Goal: Task Accomplishment & Management: Manage account settings

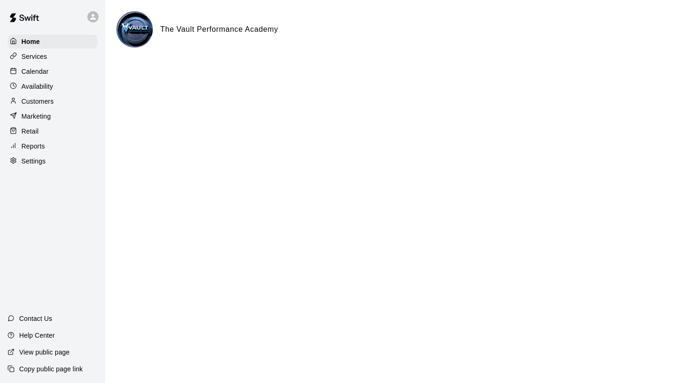
click at [39, 70] on p "Calendar" at bounding box center [34, 71] width 27 height 9
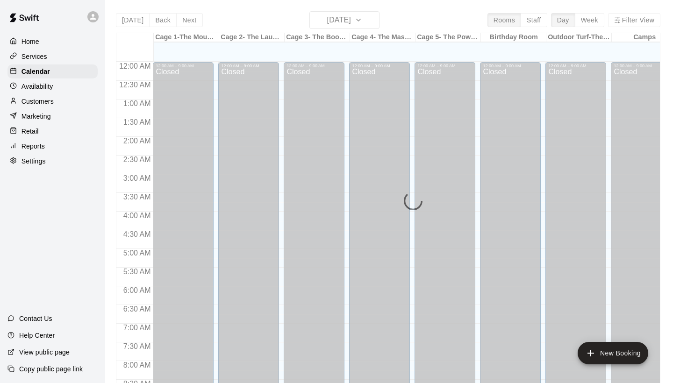
scroll to position [538, 0]
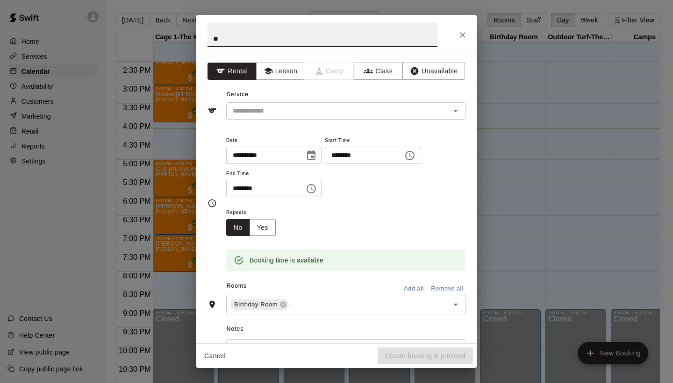
type input "*"
type input "**********"
click at [290, 114] on input "text" at bounding box center [332, 111] width 206 height 12
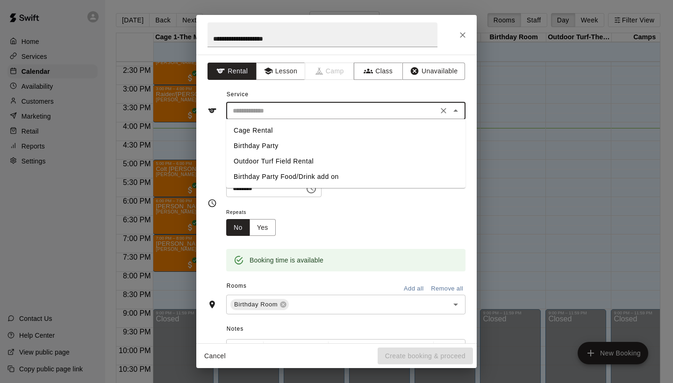
click at [261, 112] on input "text" at bounding box center [332, 111] width 206 height 12
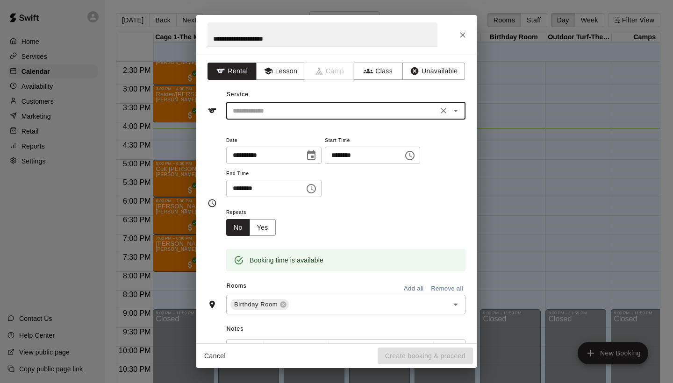
click at [234, 186] on input "********" at bounding box center [262, 188] width 72 height 17
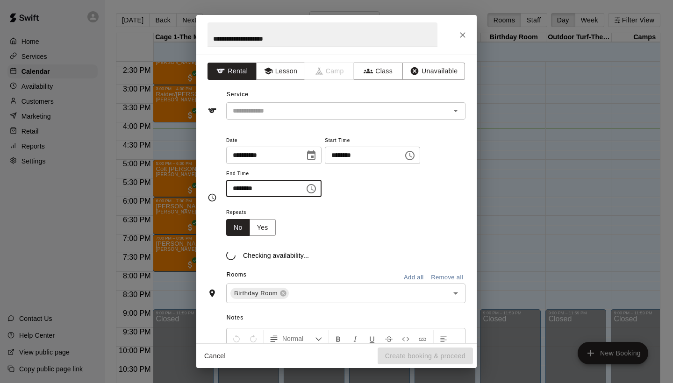
type input "********"
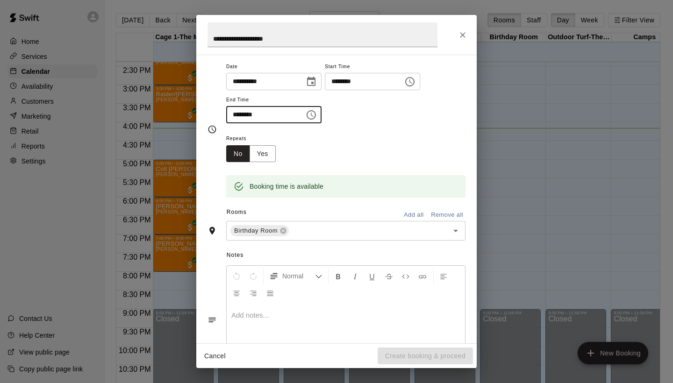
scroll to position [11, 0]
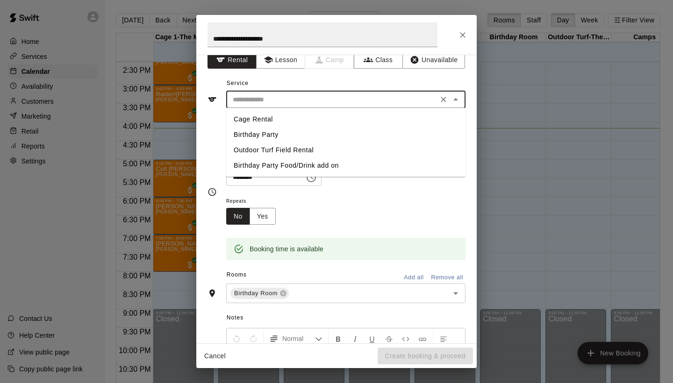
click at [367, 98] on input "text" at bounding box center [332, 100] width 206 height 12
click at [264, 136] on li "Birthday Party" at bounding box center [345, 134] width 239 height 15
type input "**********"
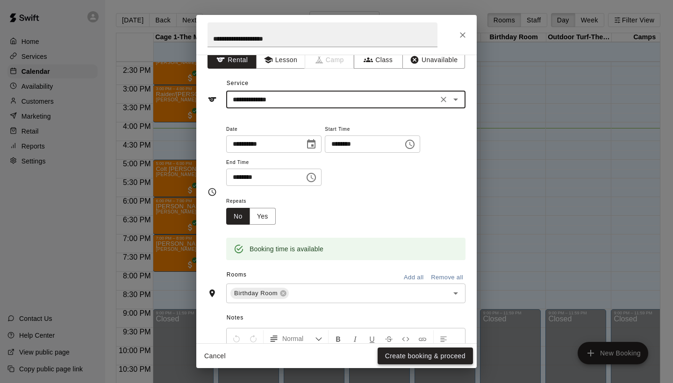
click at [413, 355] on button "Create booking & proceed" at bounding box center [424, 355] width 95 height 17
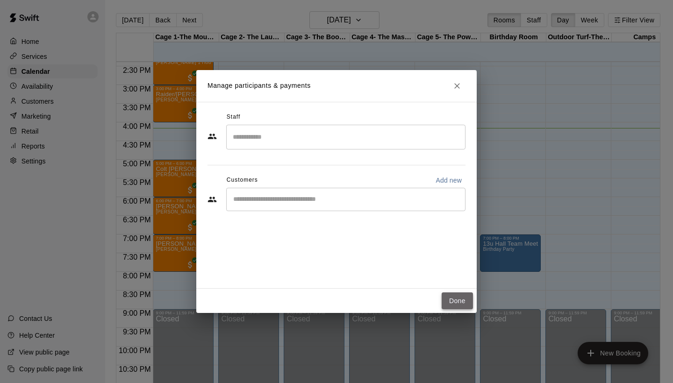
click at [458, 298] on button "Done" at bounding box center [456, 300] width 31 height 17
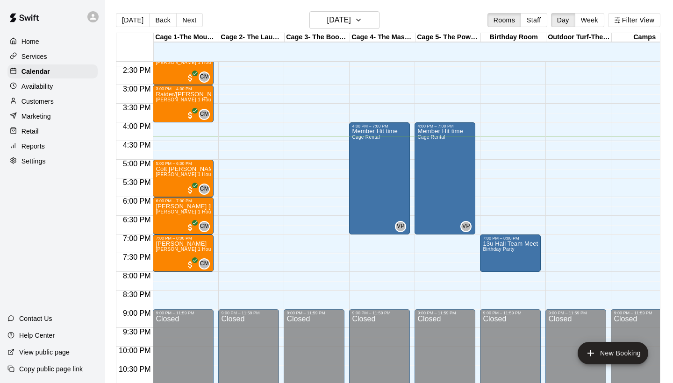
click at [23, 56] on p "Services" at bounding box center [34, 56] width 26 height 9
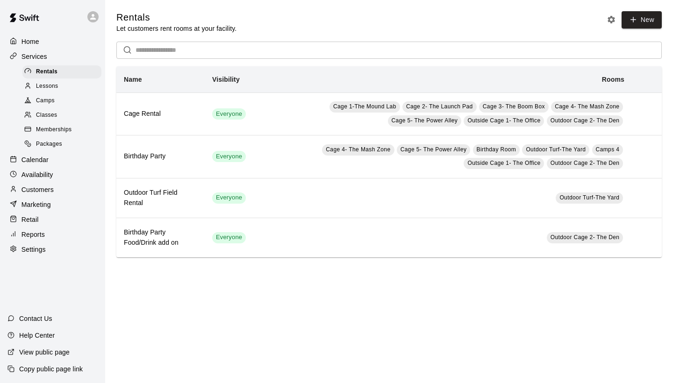
click at [45, 112] on span "Classes" at bounding box center [46, 115] width 21 height 9
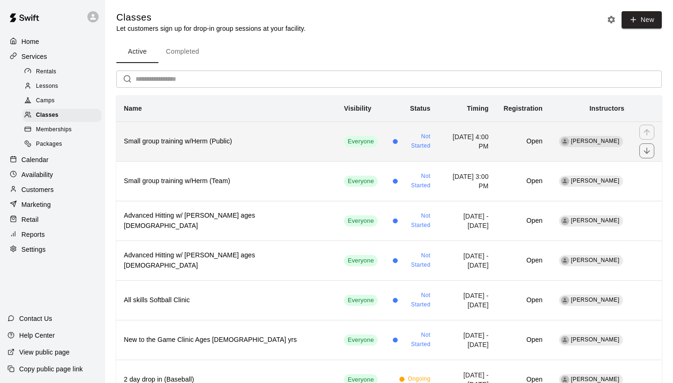
click at [256, 143] on h6 "Small group training w/Herm (Public)" at bounding box center [226, 141] width 205 height 10
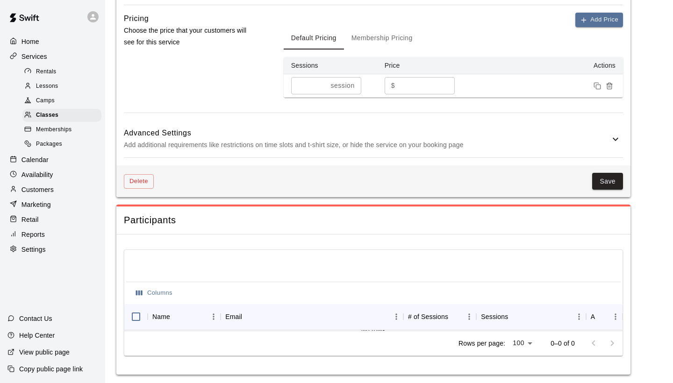
scroll to position [762, 0]
click at [48, 116] on span "Classes" at bounding box center [47, 115] width 22 height 9
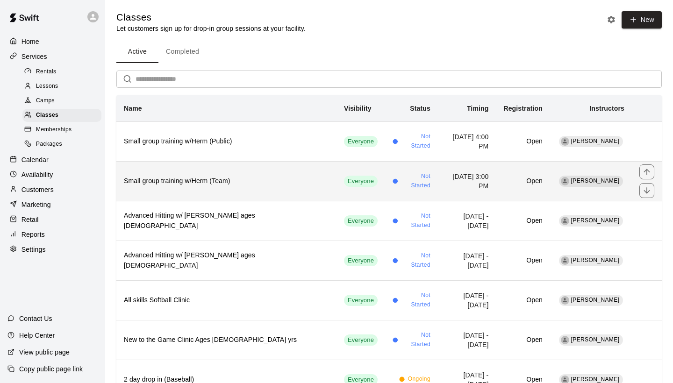
click at [285, 181] on h6 "Small group training w/Herm (Team)" at bounding box center [226, 181] width 205 height 10
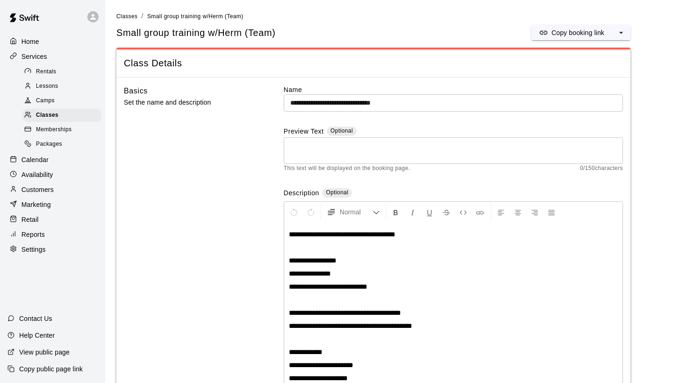
click at [35, 43] on p "Home" at bounding box center [30, 41] width 18 height 9
